Goal: Information Seeking & Learning: Learn about a topic

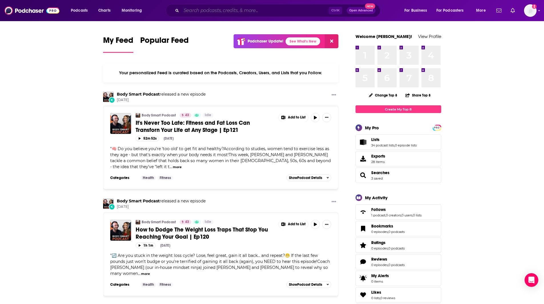
click at [194, 9] on input "Search podcasts, credits, & more..." at bounding box center [254, 10] width 147 height 9
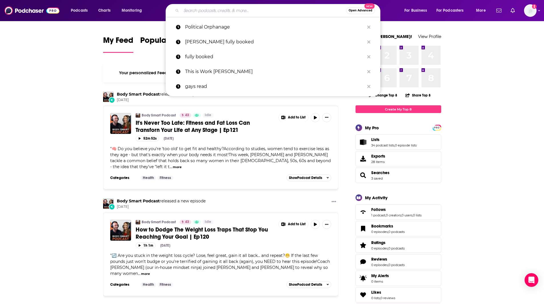
click at [195, 9] on input "Search podcasts, credits, & more..." at bounding box center [263, 10] width 165 height 9
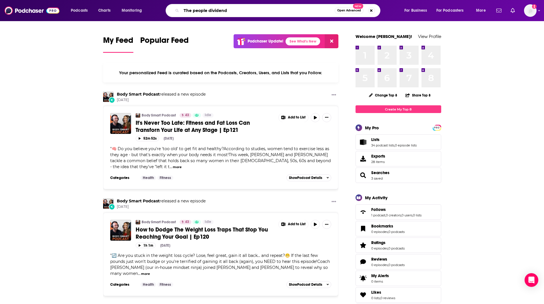
type input "The people dividend"
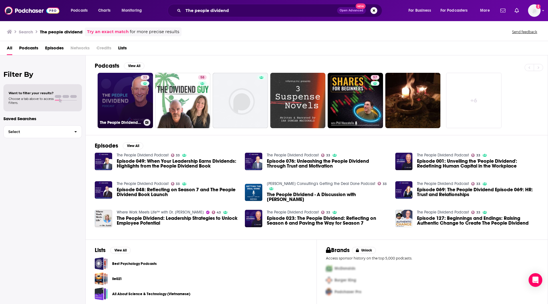
click at [124, 107] on link "33 The People Dividend Podcast" at bounding box center [125, 100] width 55 height 55
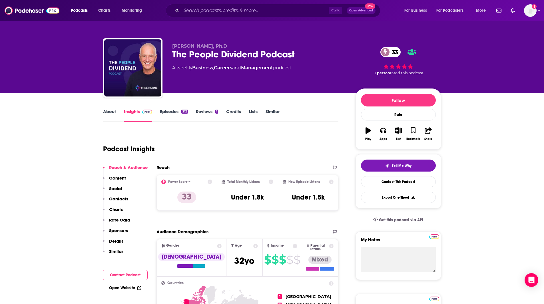
click at [113, 112] on link "About" at bounding box center [109, 115] width 13 height 13
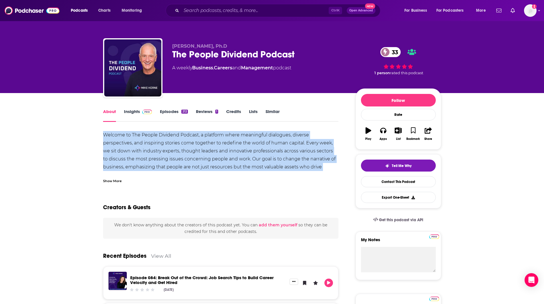
drag, startPoint x: 321, startPoint y: 167, endPoint x: 104, endPoint y: 135, distance: 219.6
click at [104, 135] on div "Welcome to The People Dividend Podcast, a platform where meaningful dialogues, …" at bounding box center [220, 155] width 235 height 48
copy div "Welcome to The People Dividend Podcast, a platform where meaningful dialogues, …"
